Goal: Task Accomplishment & Management: Manage account settings

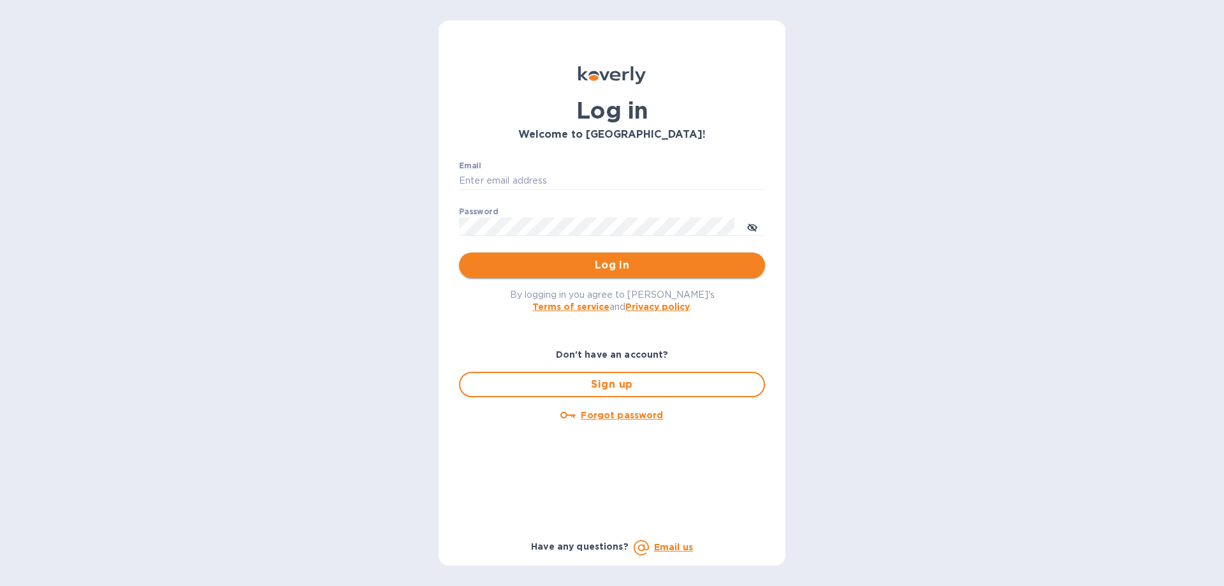
type input "[EMAIL_ADDRESS][DOMAIN_NAME]"
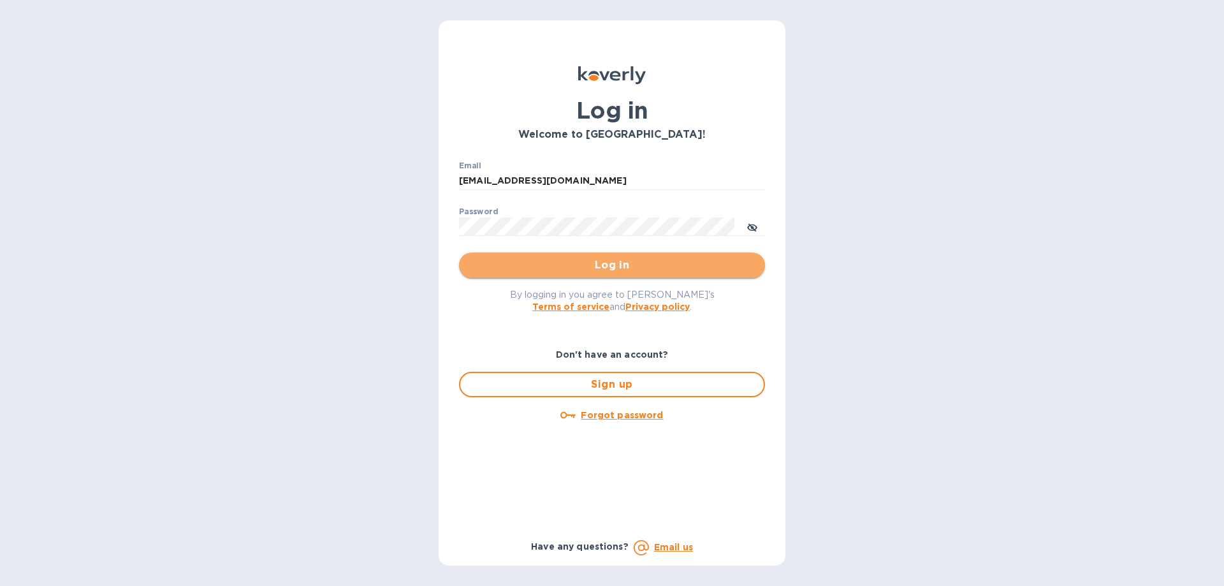
click at [548, 270] on span "Log in" at bounding box center [612, 265] width 286 height 15
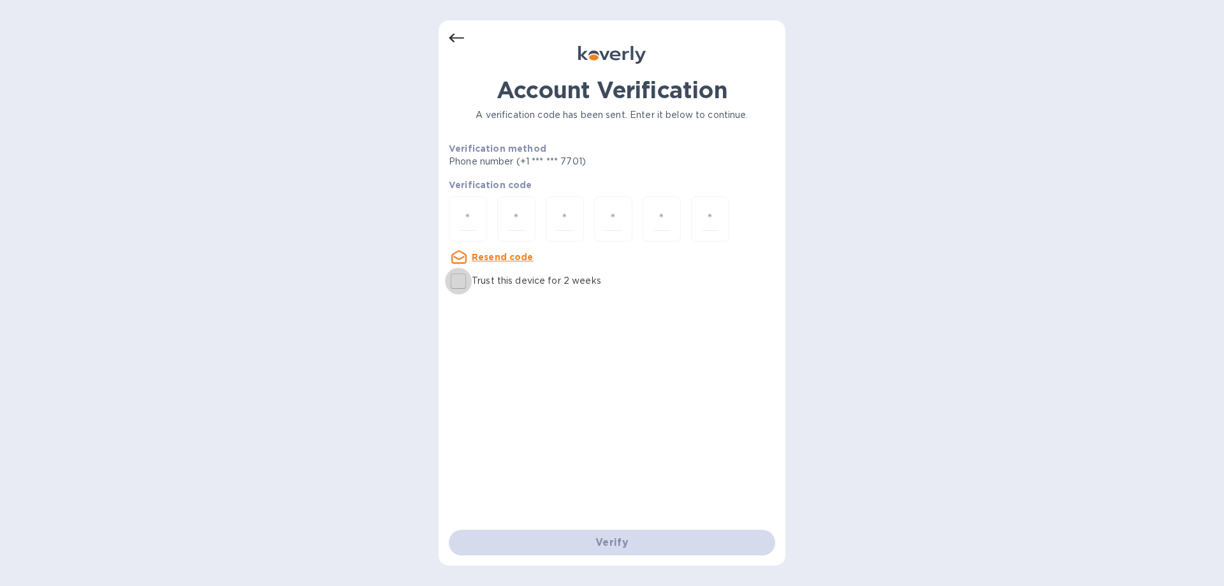
click at [464, 288] on input "Trust this device for 2 weeks" at bounding box center [458, 281] width 27 height 27
click at [459, 286] on input "Trust this device for 2 weeks" at bounding box center [458, 281] width 27 height 27
checkbox input "false"
click at [479, 257] on u "Resend code" at bounding box center [503, 257] width 62 height 10
click at [477, 222] on div at bounding box center [468, 218] width 38 height 45
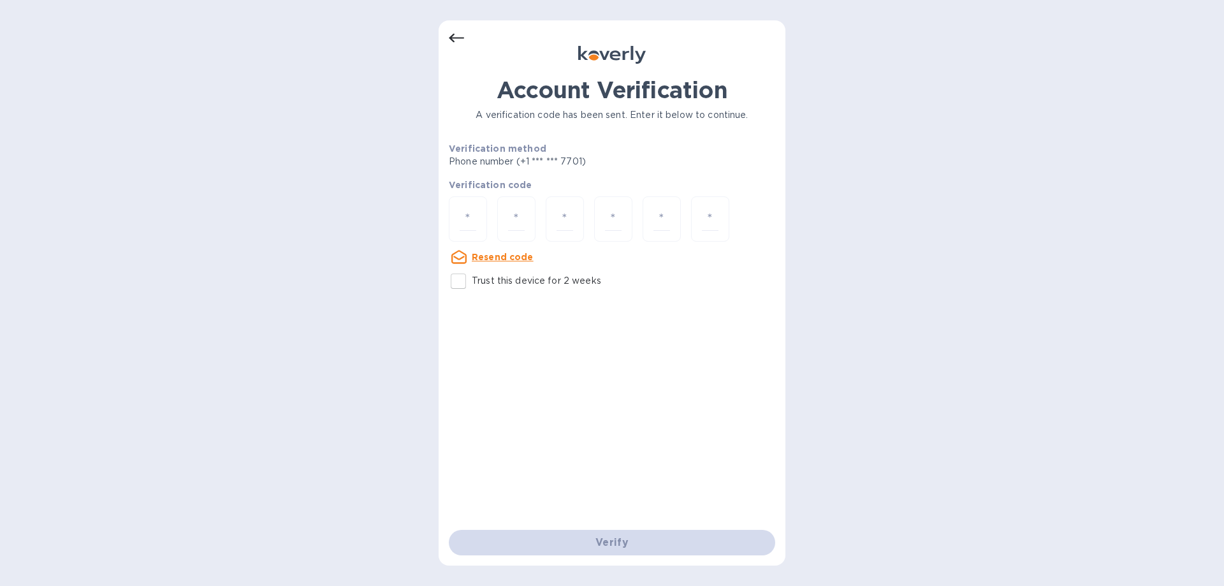
click at [483, 260] on u "Resend code" at bounding box center [503, 257] width 62 height 10
click at [460, 209] on input "number" at bounding box center [468, 219] width 17 height 24
type input "9"
type input "6"
type input "9"
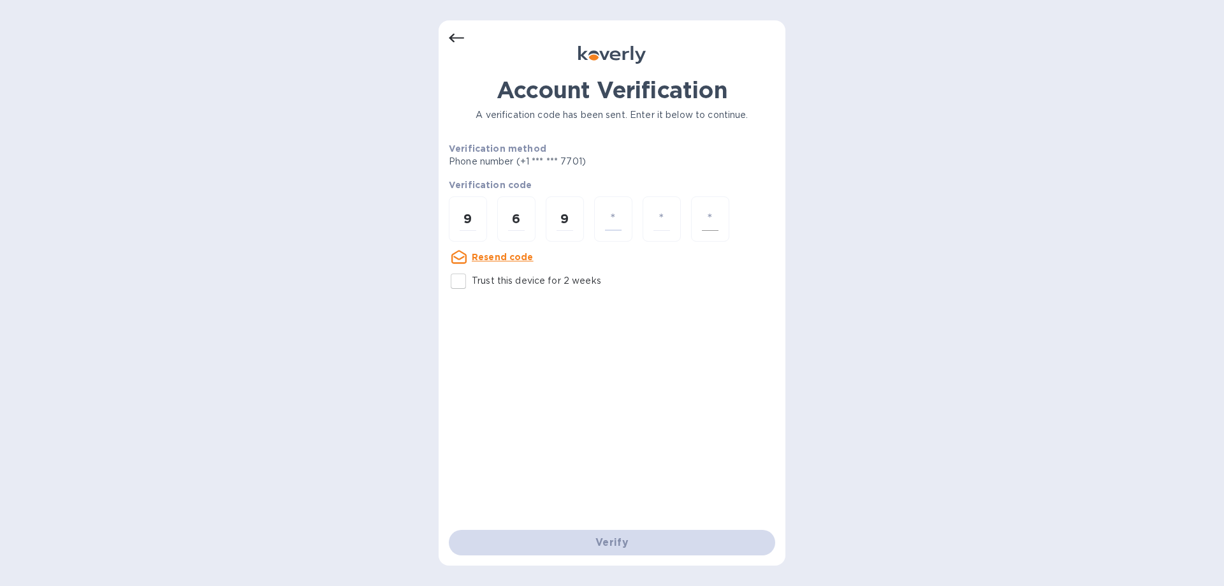
type input "3"
type input "0"
type input "7"
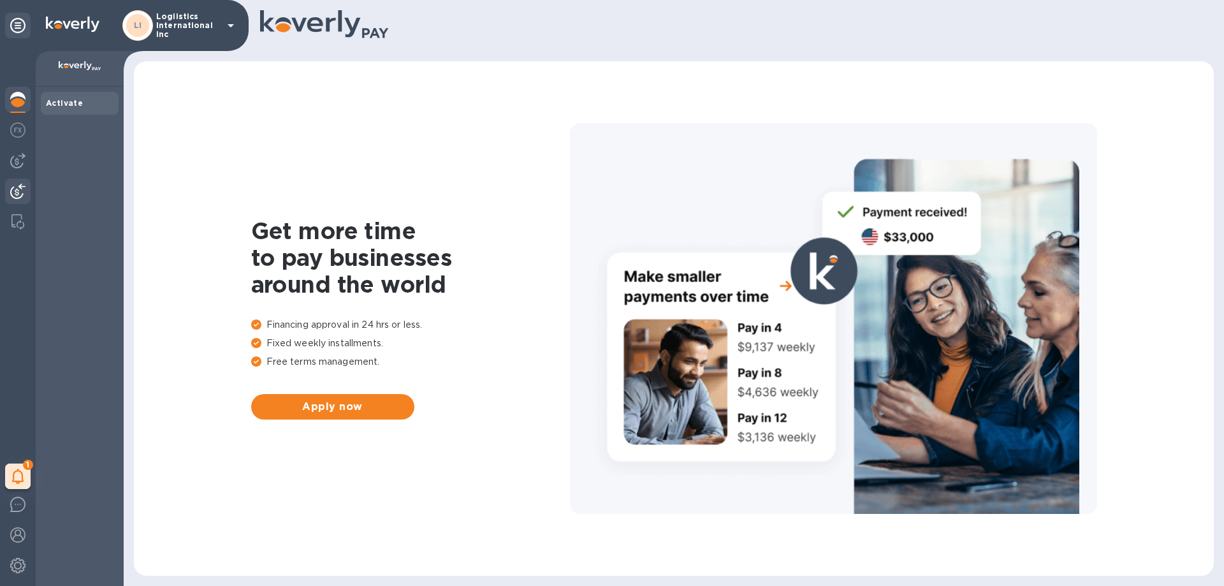
click at [21, 194] on img at bounding box center [17, 191] width 15 height 15
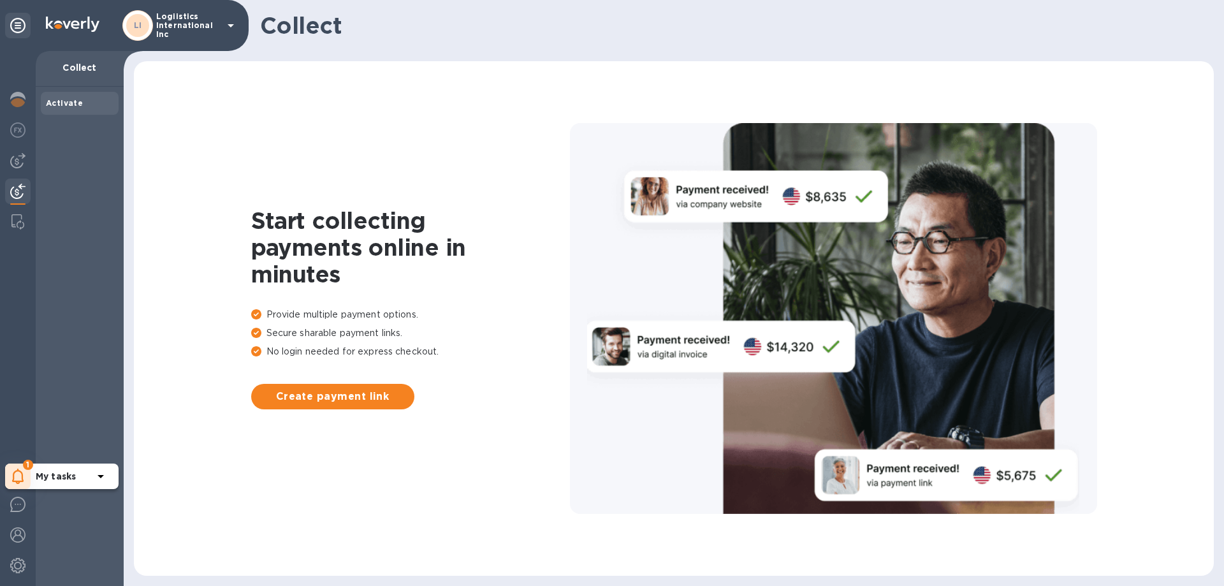
click at [23, 470] on icon at bounding box center [18, 476] width 12 height 15
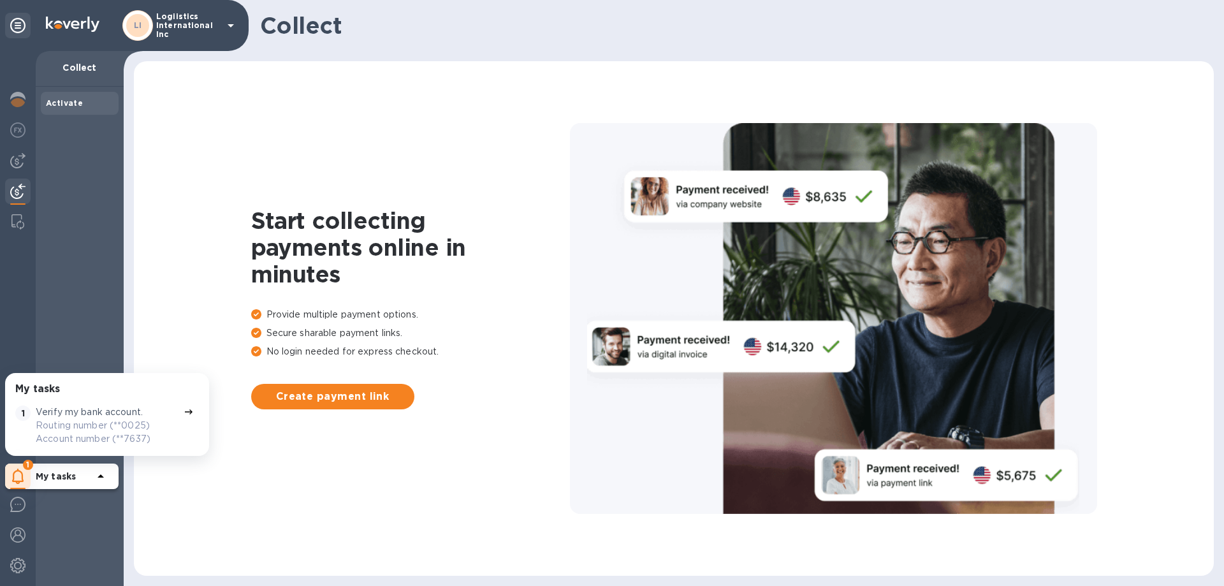
click at [184, 413] on icon at bounding box center [189, 412] width 10 height 10
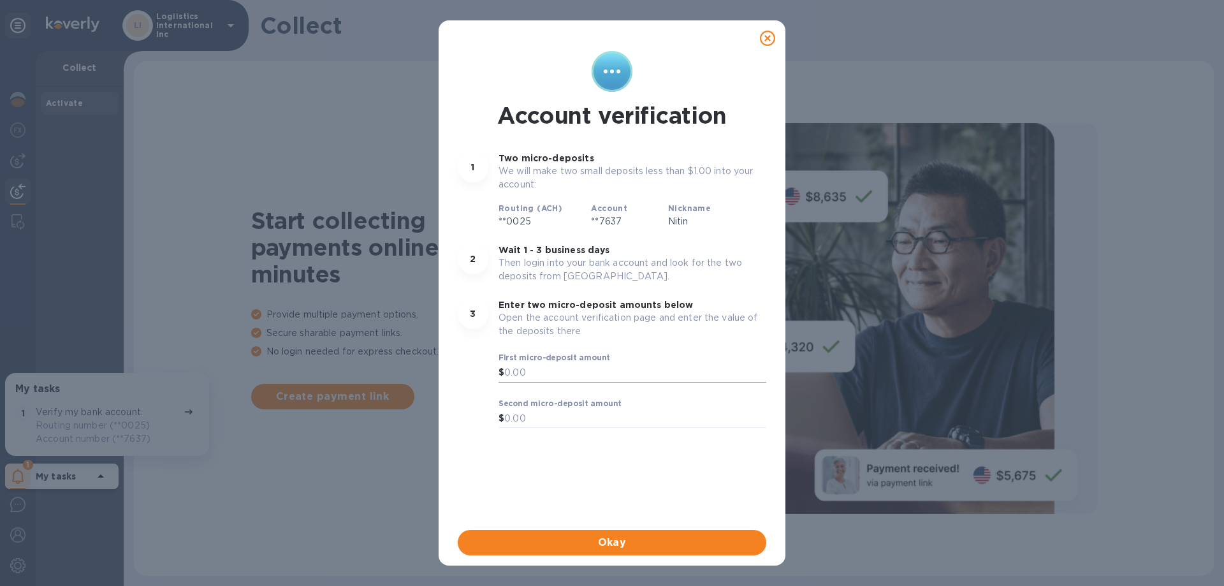
click at [502, 372] on div "$" at bounding box center [502, 372] width 6 height 19
click at [503, 371] on div "$" at bounding box center [502, 372] width 6 height 19
click at [568, 372] on input "text" at bounding box center [635, 372] width 262 height 19
type input "1"
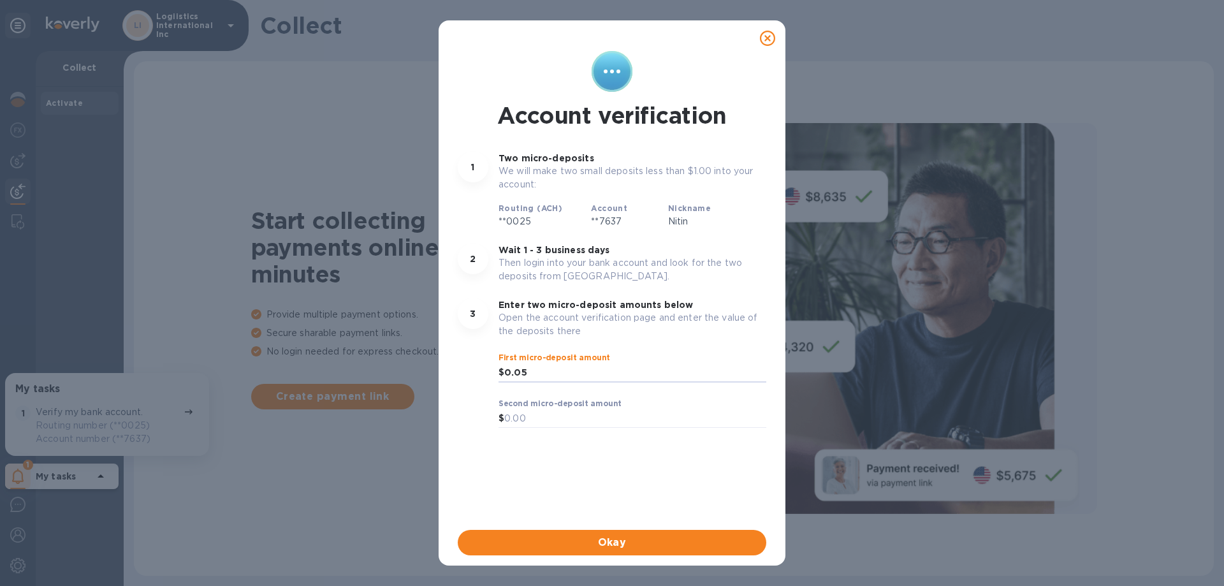
type input "0.05"
click at [506, 416] on input "text" at bounding box center [635, 418] width 262 height 19
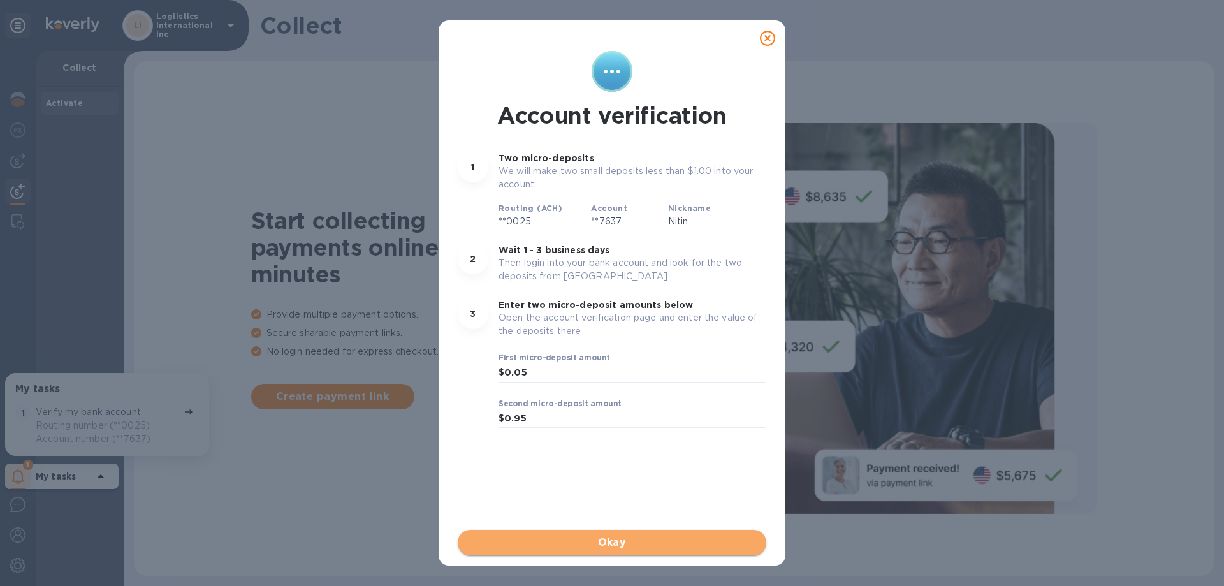
click at [583, 548] on span "Okay" at bounding box center [612, 542] width 288 height 15
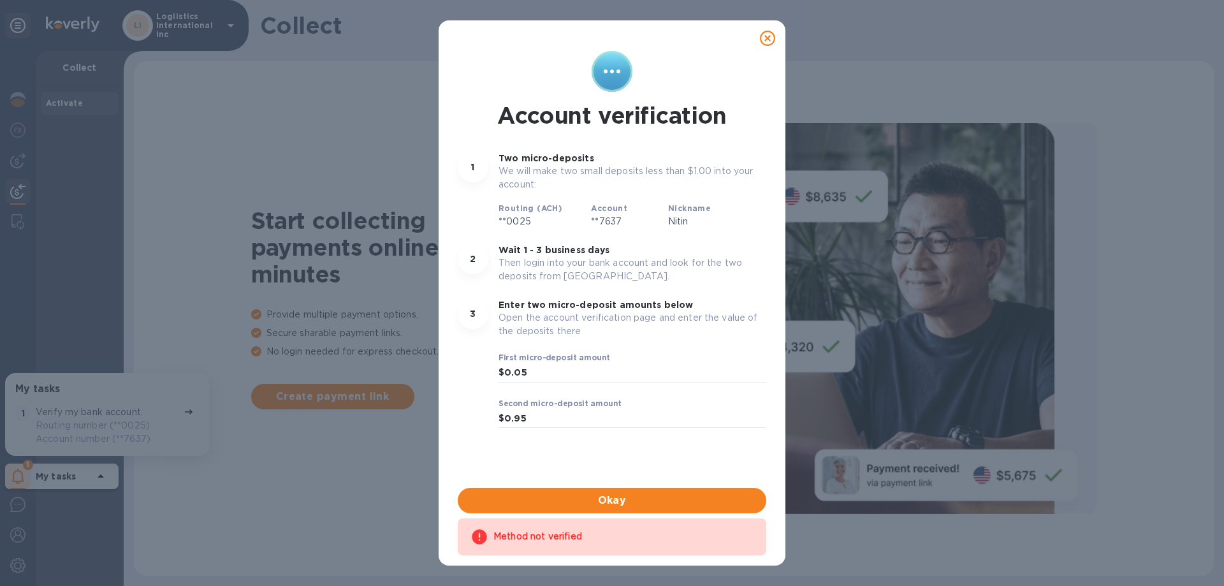
click at [535, 535] on div "Method not verified" at bounding box center [624, 536] width 260 height 23
click at [607, 502] on span "Okay" at bounding box center [612, 500] width 288 height 15
click at [541, 424] on input "0.95" at bounding box center [635, 418] width 262 height 19
type input "0.94"
click at [544, 497] on span "Okay" at bounding box center [612, 500] width 288 height 15
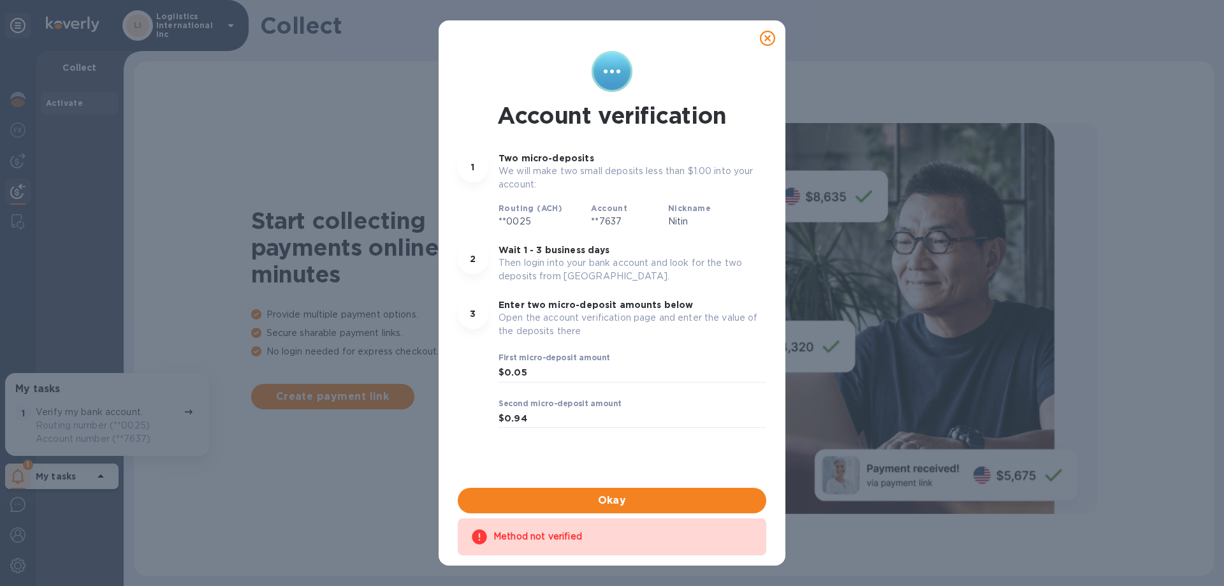
click at [613, 68] on icon at bounding box center [612, 71] width 41 height 41
click at [582, 371] on input "0.05" at bounding box center [635, 372] width 262 height 19
type input "0"
type input "1.20"
type input "2.20"
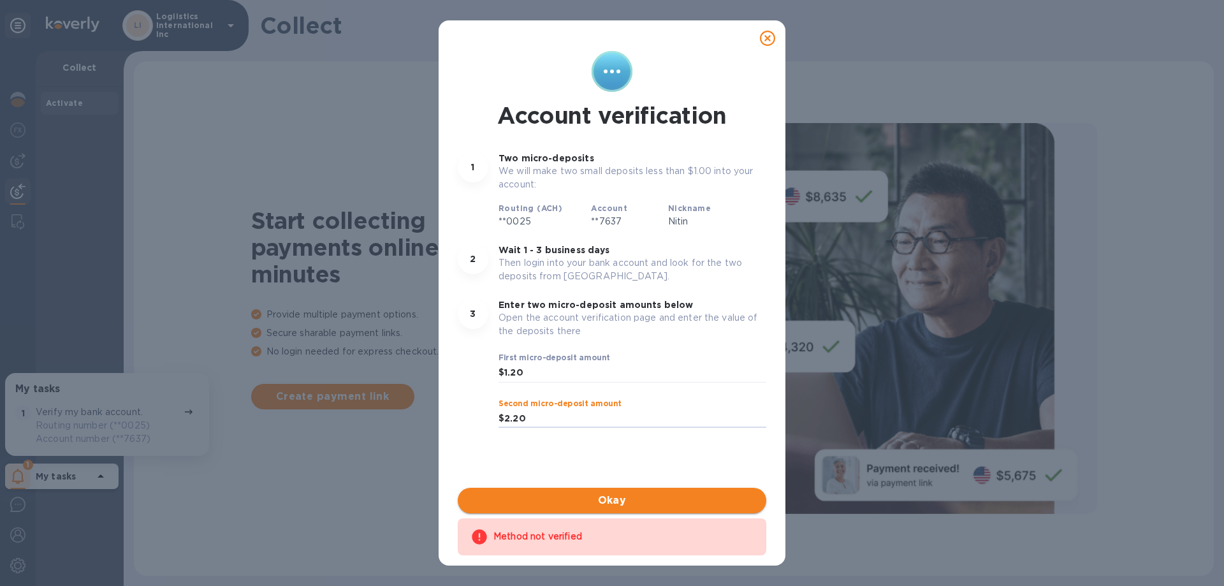
click at [586, 499] on span "Okay" at bounding box center [612, 500] width 288 height 15
click at [585, 500] on span "Done" at bounding box center [612, 500] width 288 height 15
click at [206, 497] on div "Account verification 1 Two micro-deposits We will make two small deposits less …" at bounding box center [612, 293] width 1224 height 586
click at [768, 37] on icon at bounding box center [767, 38] width 15 height 15
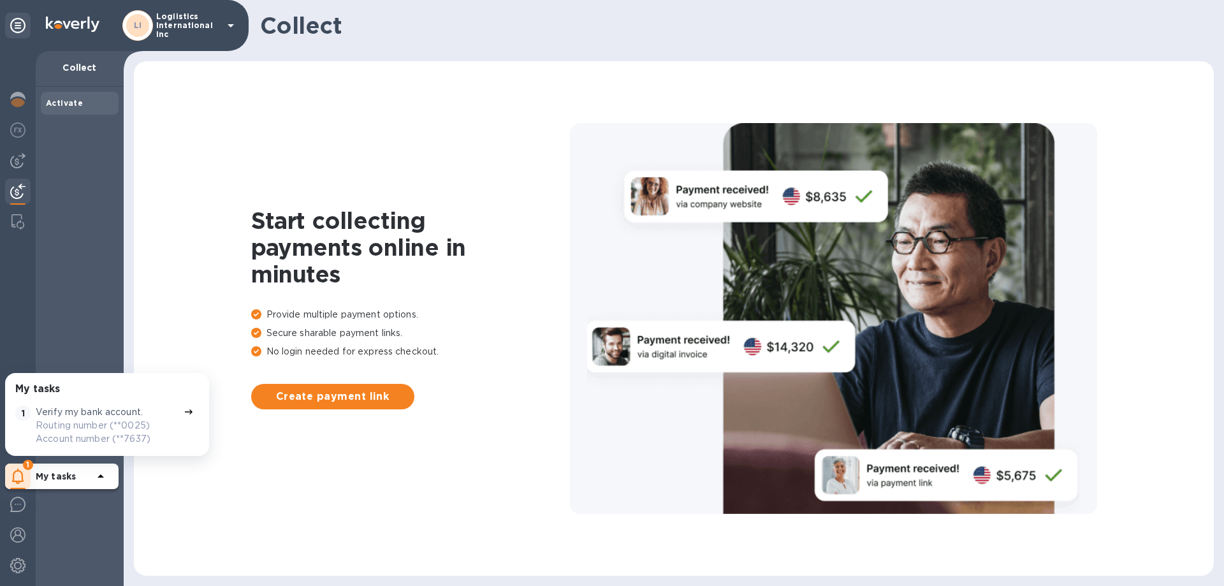
click at [61, 106] on b "Activate" at bounding box center [64, 103] width 37 height 10
click at [20, 108] on div at bounding box center [18, 101] width 26 height 28
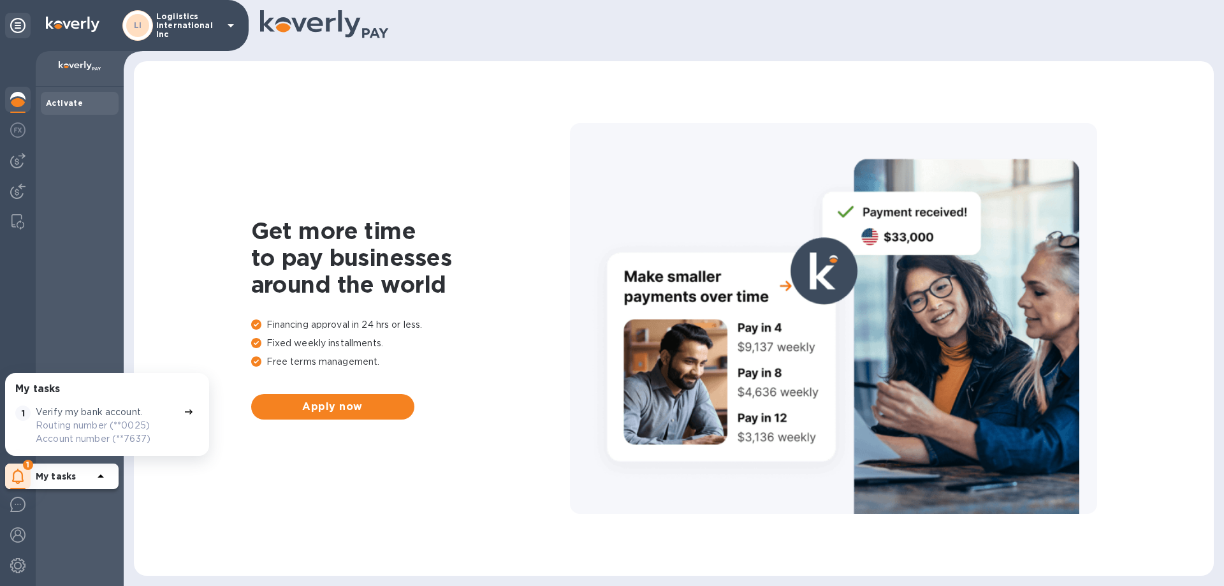
click at [163, 490] on div "Get more time to pay businesses around the world Financing approval in 24 hrs o…" at bounding box center [674, 318] width 1055 height 489
click at [62, 482] on p "My tasks" at bounding box center [64, 476] width 57 height 13
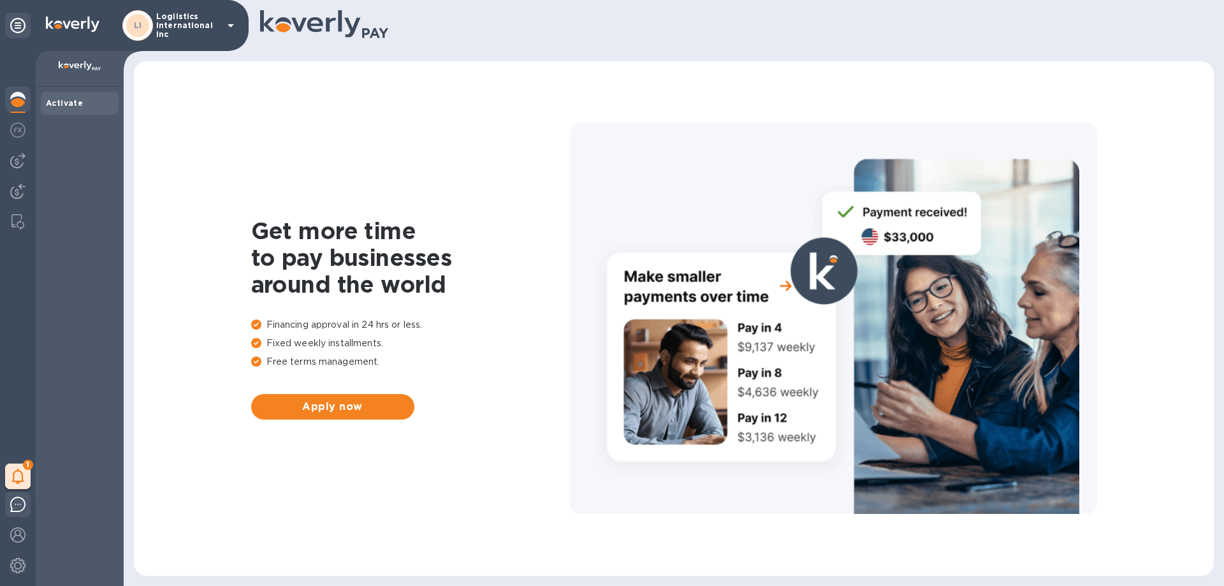
click at [16, 508] on img at bounding box center [17, 504] width 15 height 15
click at [15, 533] on img at bounding box center [17, 534] width 15 height 15
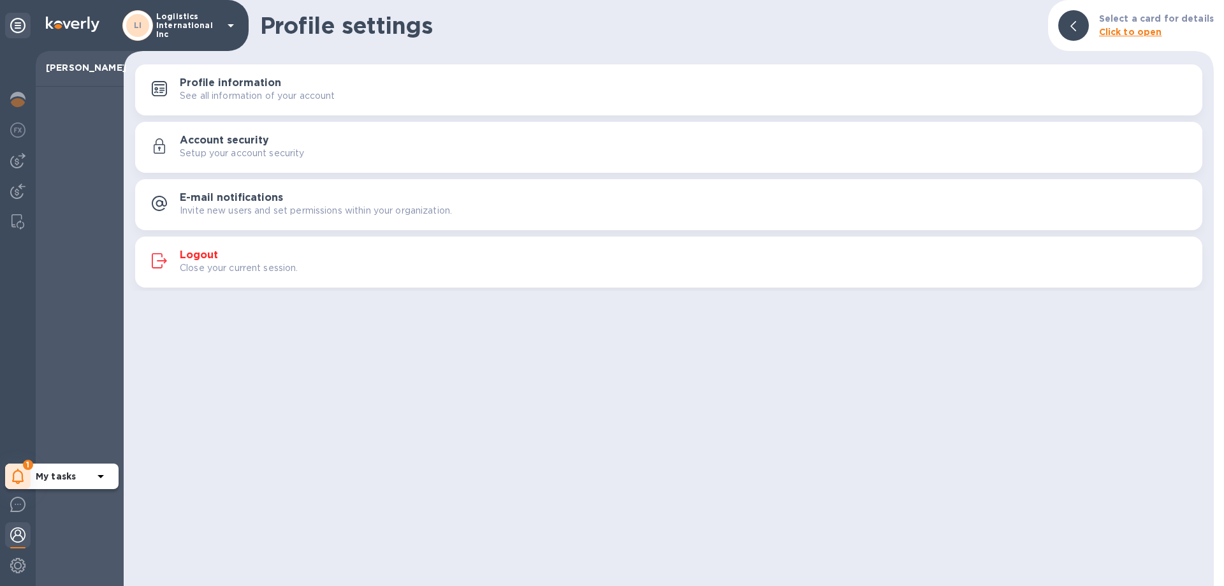
click at [21, 473] on icon at bounding box center [17, 476] width 11 height 15
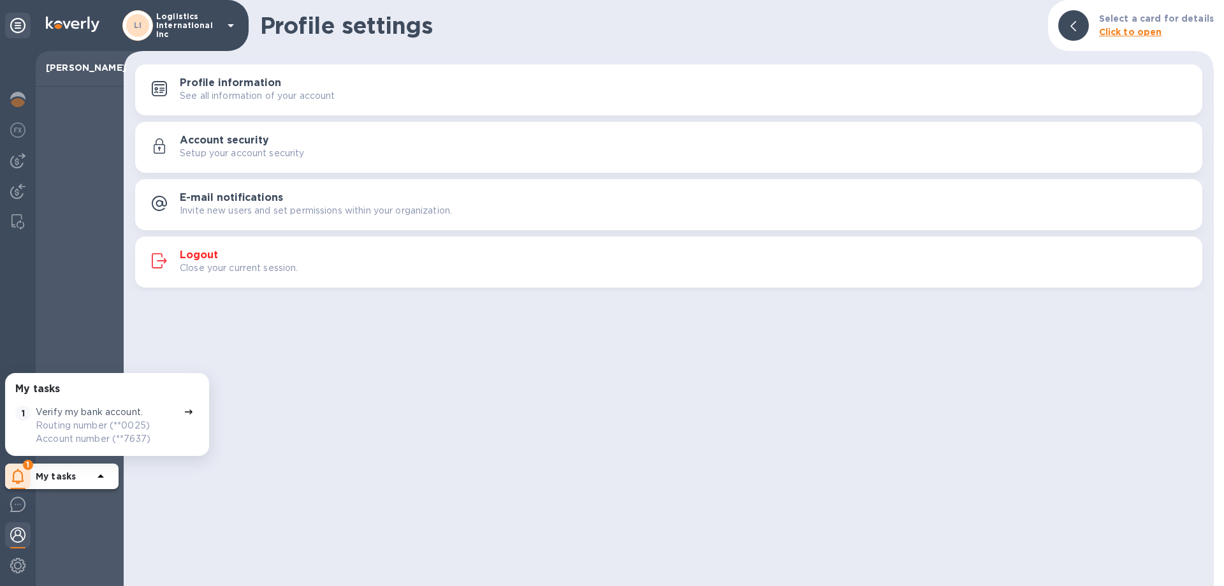
click at [184, 405] on span at bounding box center [189, 411] width 10 height 12
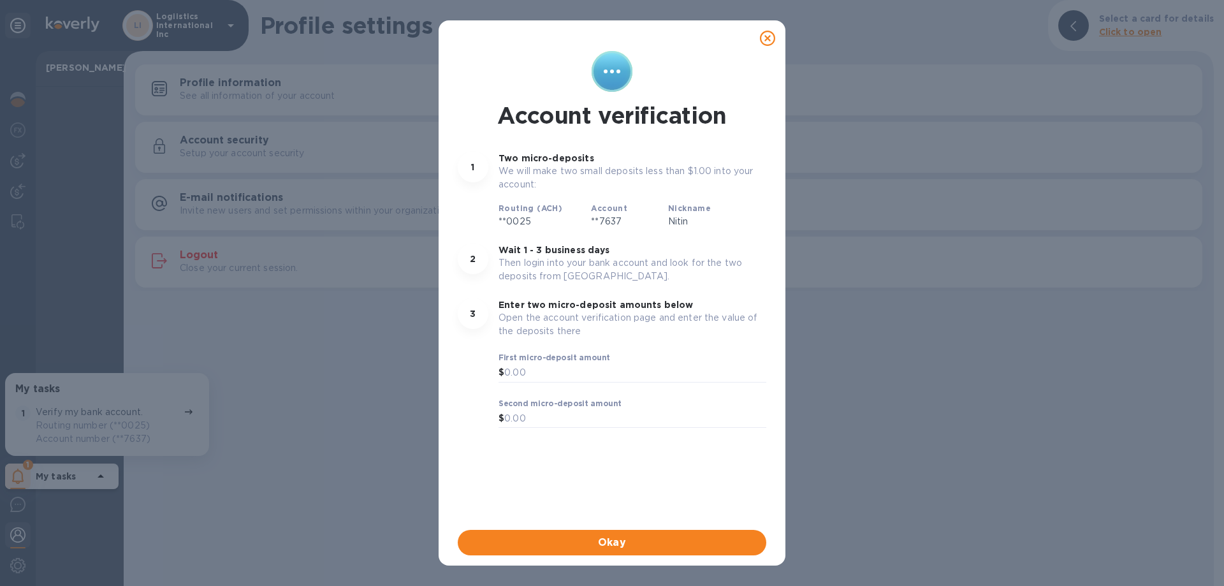
click at [276, 395] on div "Account verification 1 Two micro-deposits We will make two small deposits less …" at bounding box center [612, 293] width 1224 height 586
click at [772, 43] on icon at bounding box center [767, 38] width 15 height 15
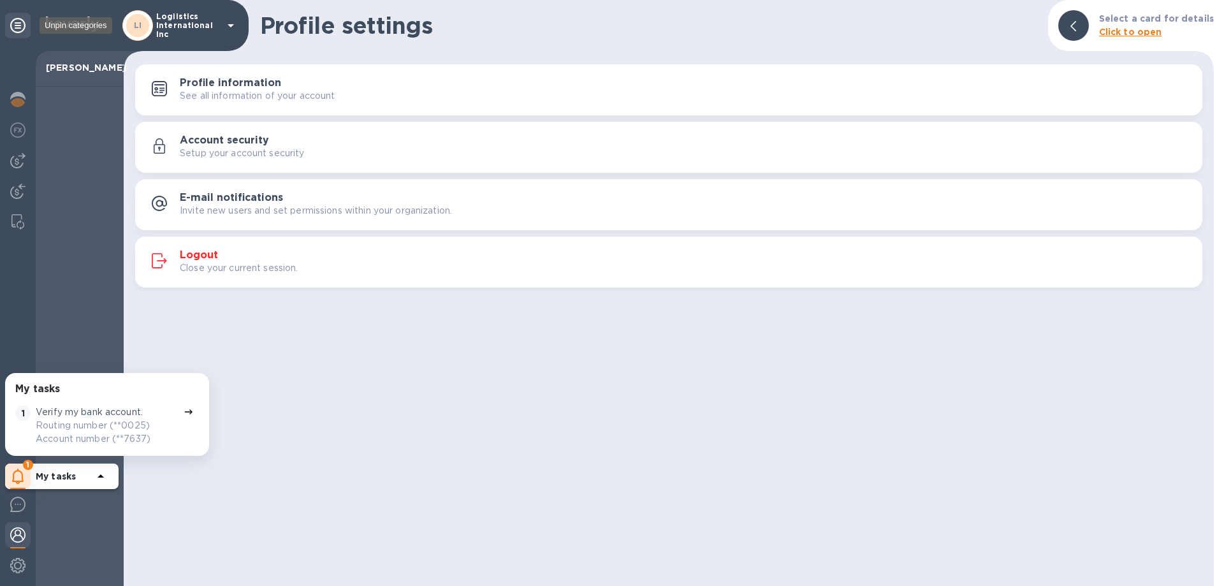
click at [14, 20] on icon at bounding box center [17, 25] width 15 height 15
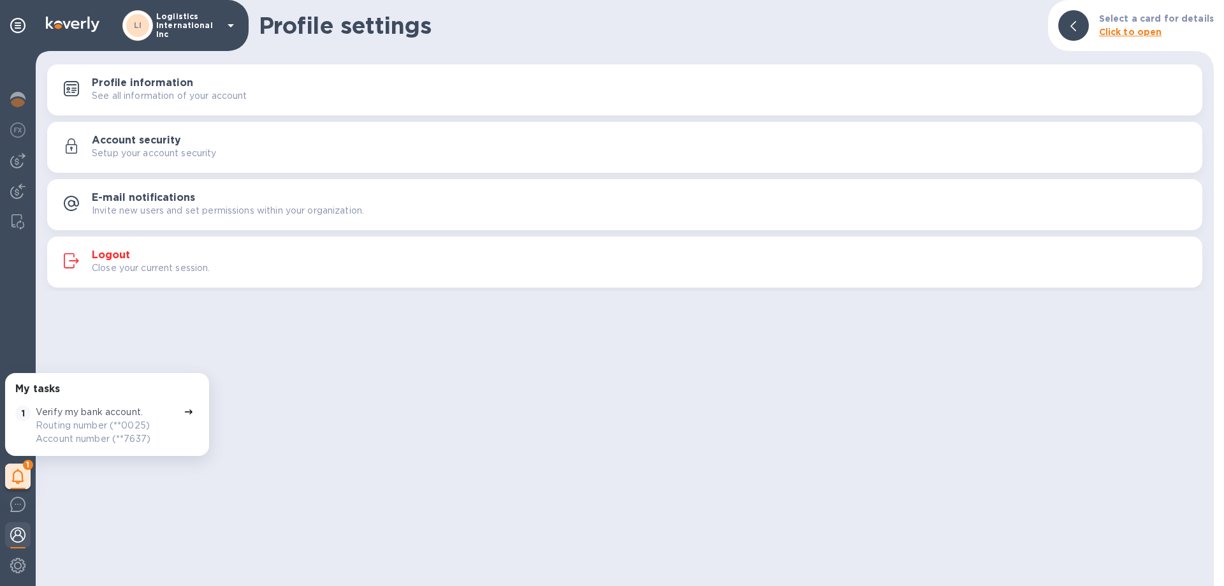
click at [420, 434] on div "Profile settings Select a card for details Click to open Profile information Se…" at bounding box center [625, 293] width 1178 height 586
